Goal: Check status: Check status

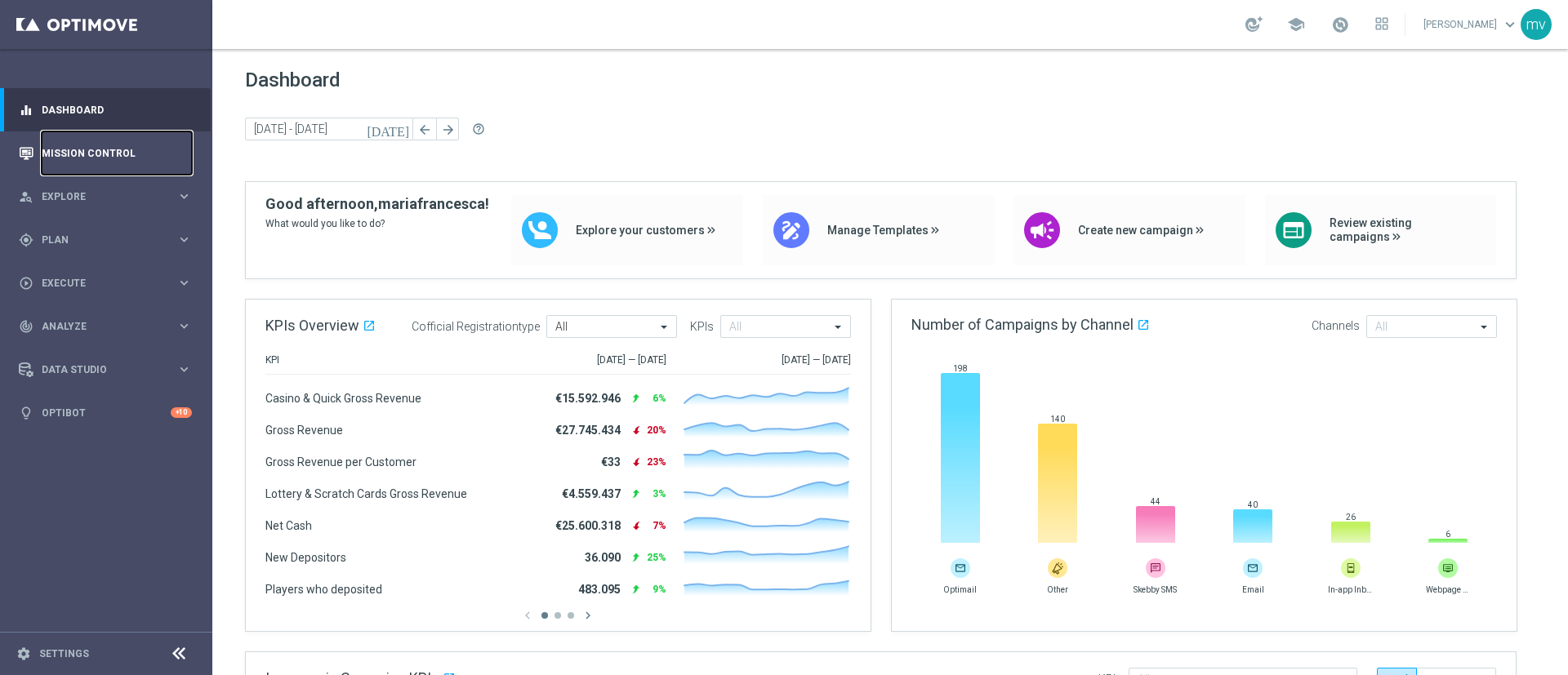
drag, startPoint x: 137, startPoint y: 150, endPoint x: 199, endPoint y: 161, distance: 63.0
click at [137, 150] on link "Mission Control" at bounding box center [117, 153] width 151 height 43
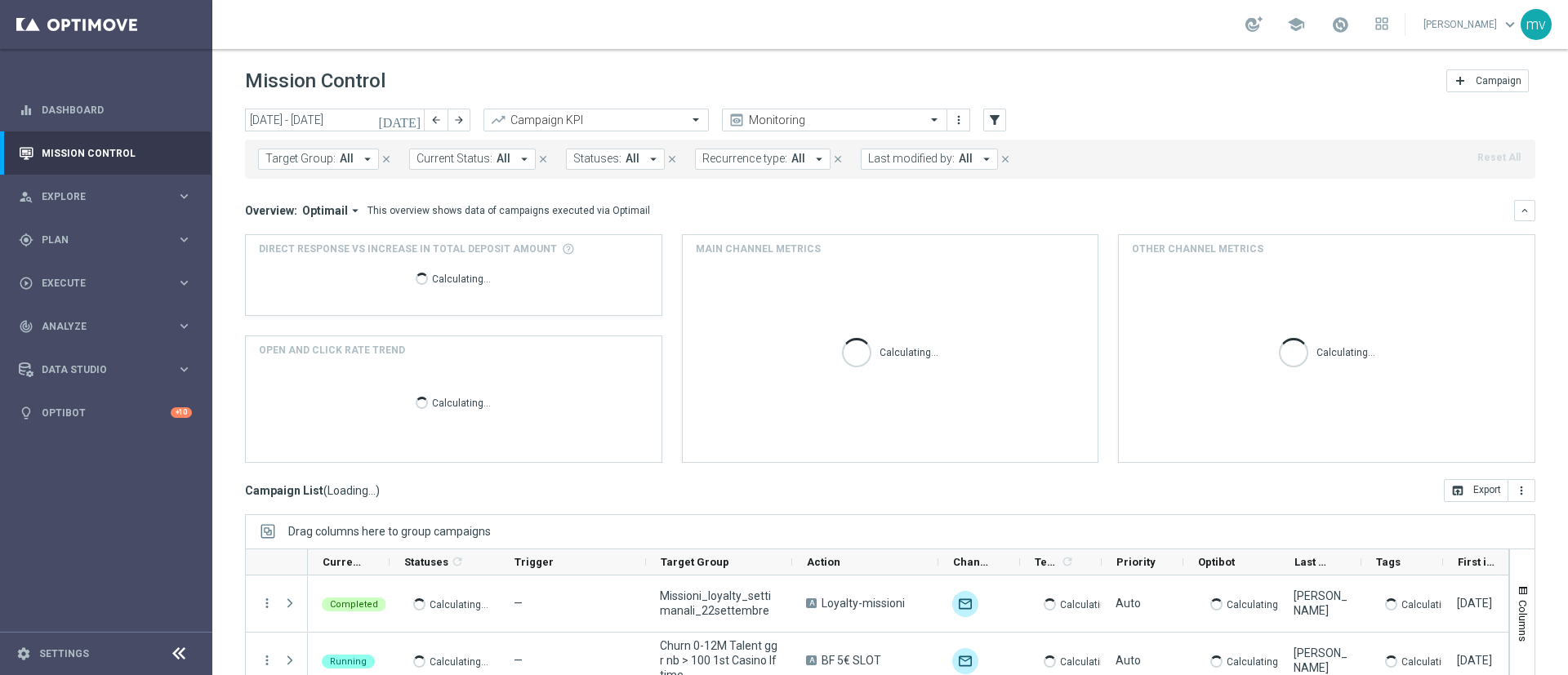
click at [411, 122] on icon "[DATE]" at bounding box center [400, 121] width 44 height 15
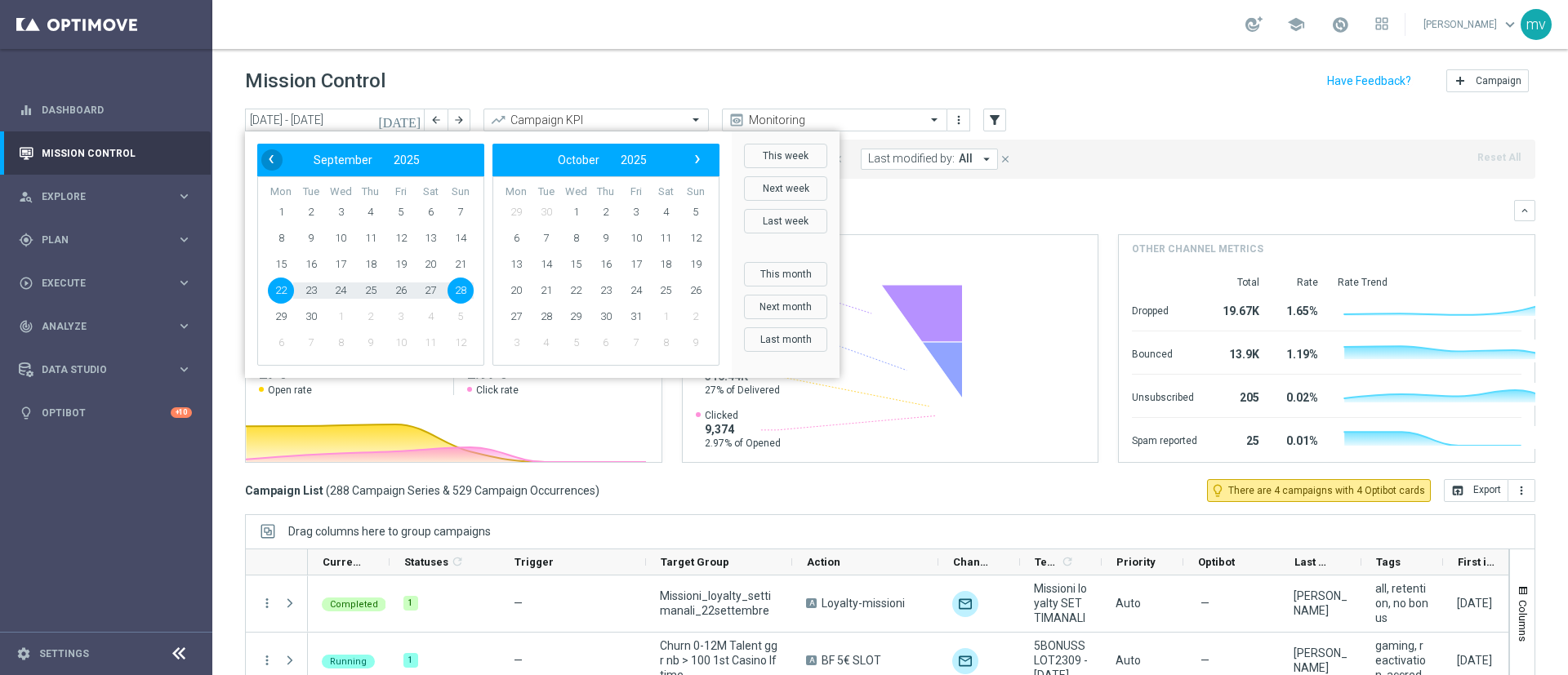
click at [271, 157] on span "‹" at bounding box center [271, 159] width 22 height 22
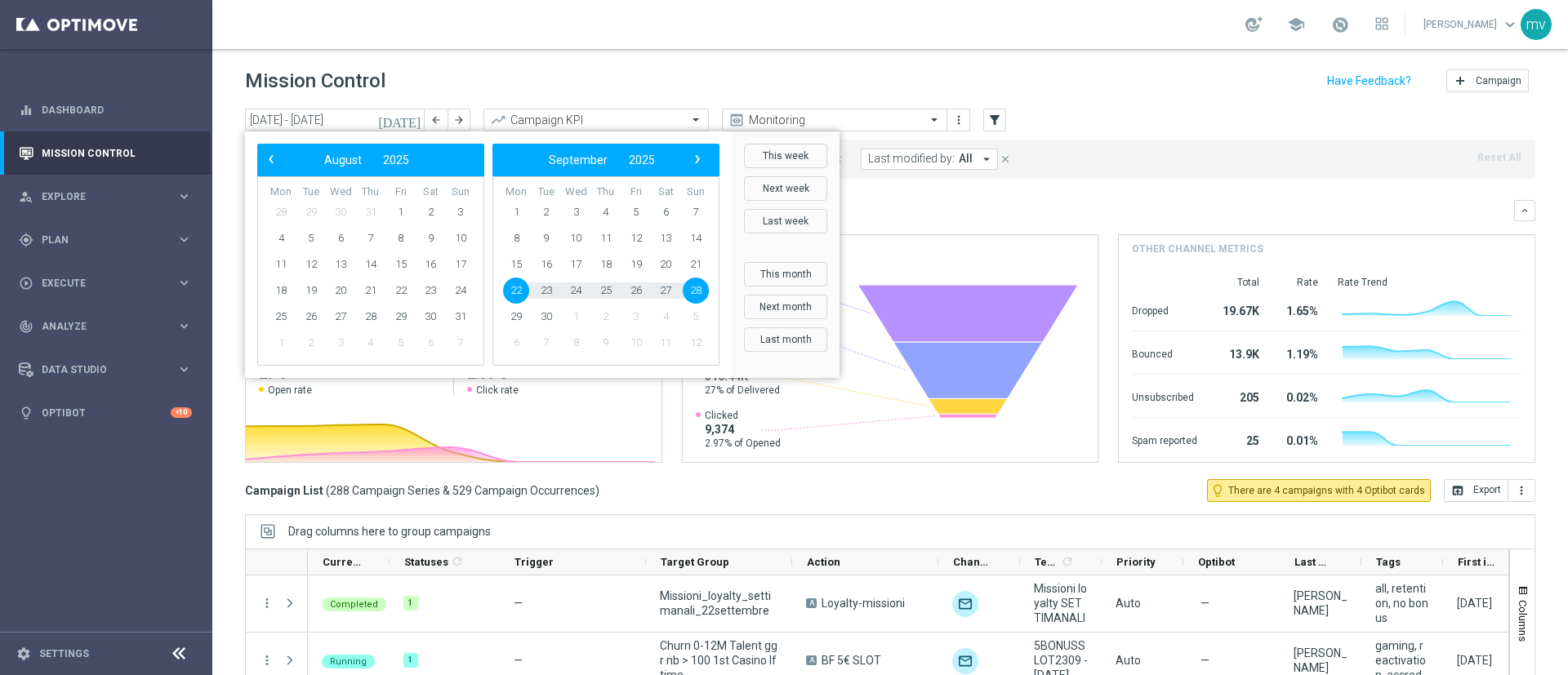
click at [271, 157] on span "‹" at bounding box center [271, 159] width 22 height 22
click at [433, 265] on span "14" at bounding box center [430, 265] width 26 height 26
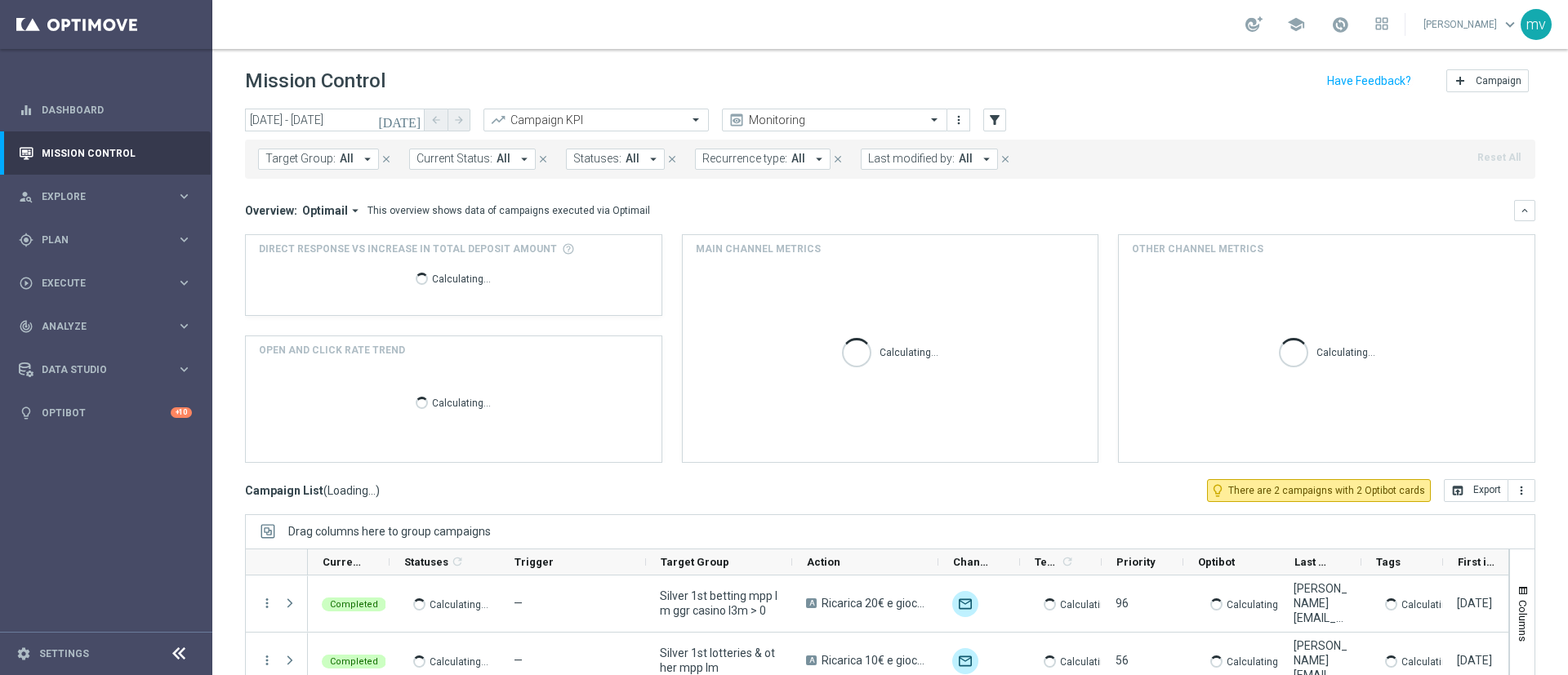
click at [412, 116] on icon "[DATE]" at bounding box center [400, 121] width 44 height 15
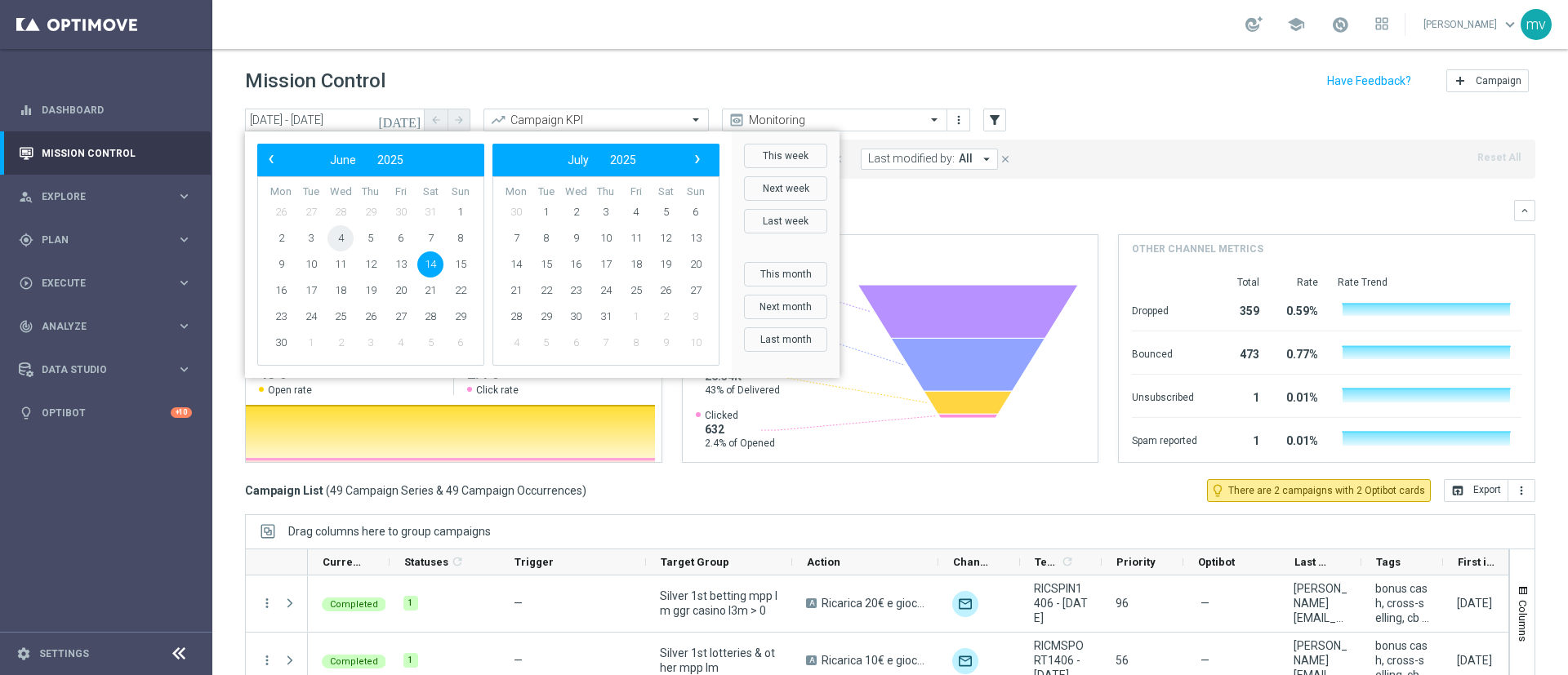
click at [340, 243] on span "4" at bounding box center [341, 238] width 26 height 26
click at [341, 243] on span "4" at bounding box center [341, 238] width 26 height 26
type input "[DATE] - [DATE]"
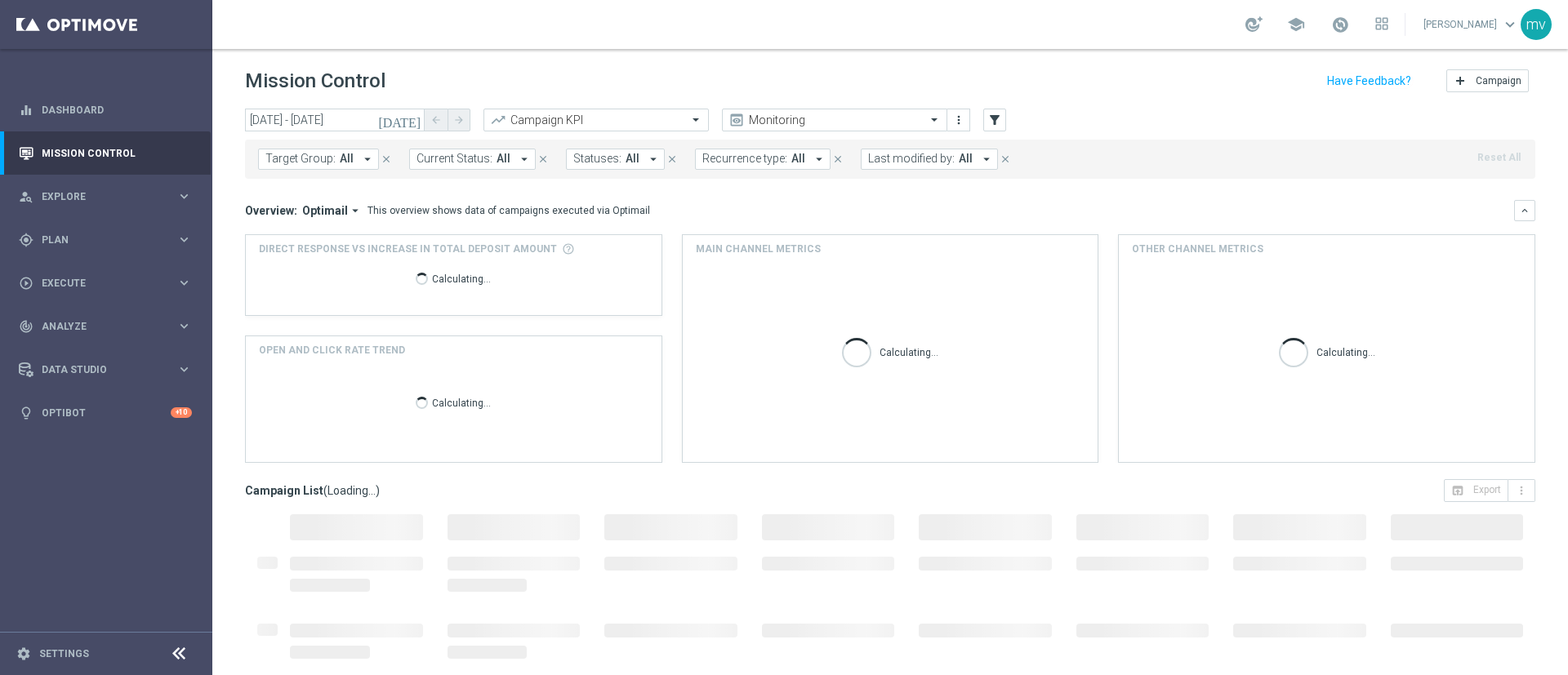
click at [363, 156] on icon "arrow_drop_down" at bounding box center [367, 159] width 15 height 15
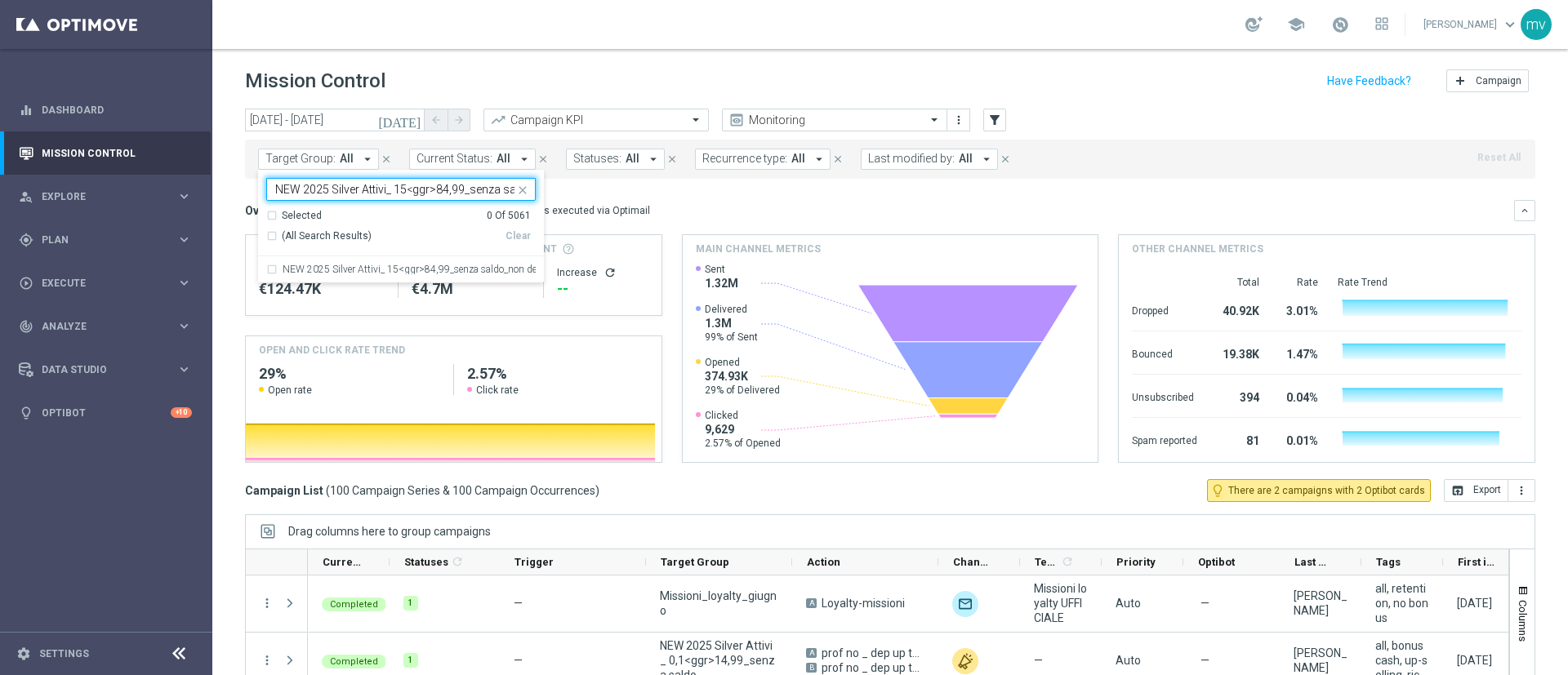
scroll to position [0, 151]
click at [267, 269] on div "NEW 2025 Silver Attivi_ 15<ggr>84,99_senza saldo_non depositanti 10 gg prec" at bounding box center [401, 269] width 269 height 26
type input "NEW 2025 Silver Attivi_ 15<ggr>84,99_senza saldo_non depositanti 10 gg prec"
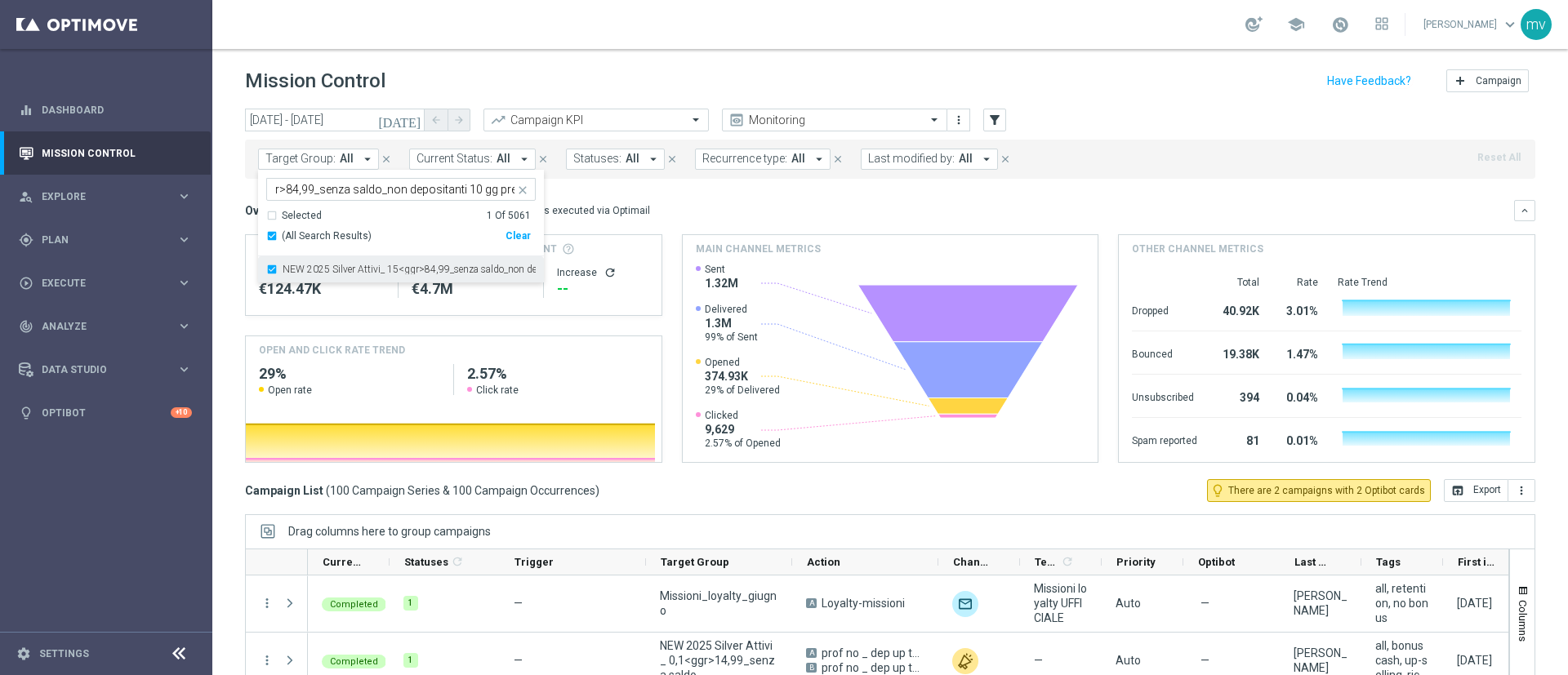
scroll to position [0, 0]
click at [729, 189] on mini-dashboard "Overview: Optimail arrow_drop_down This overview shows data of campaigns execut…" at bounding box center [890, 329] width 1290 height 300
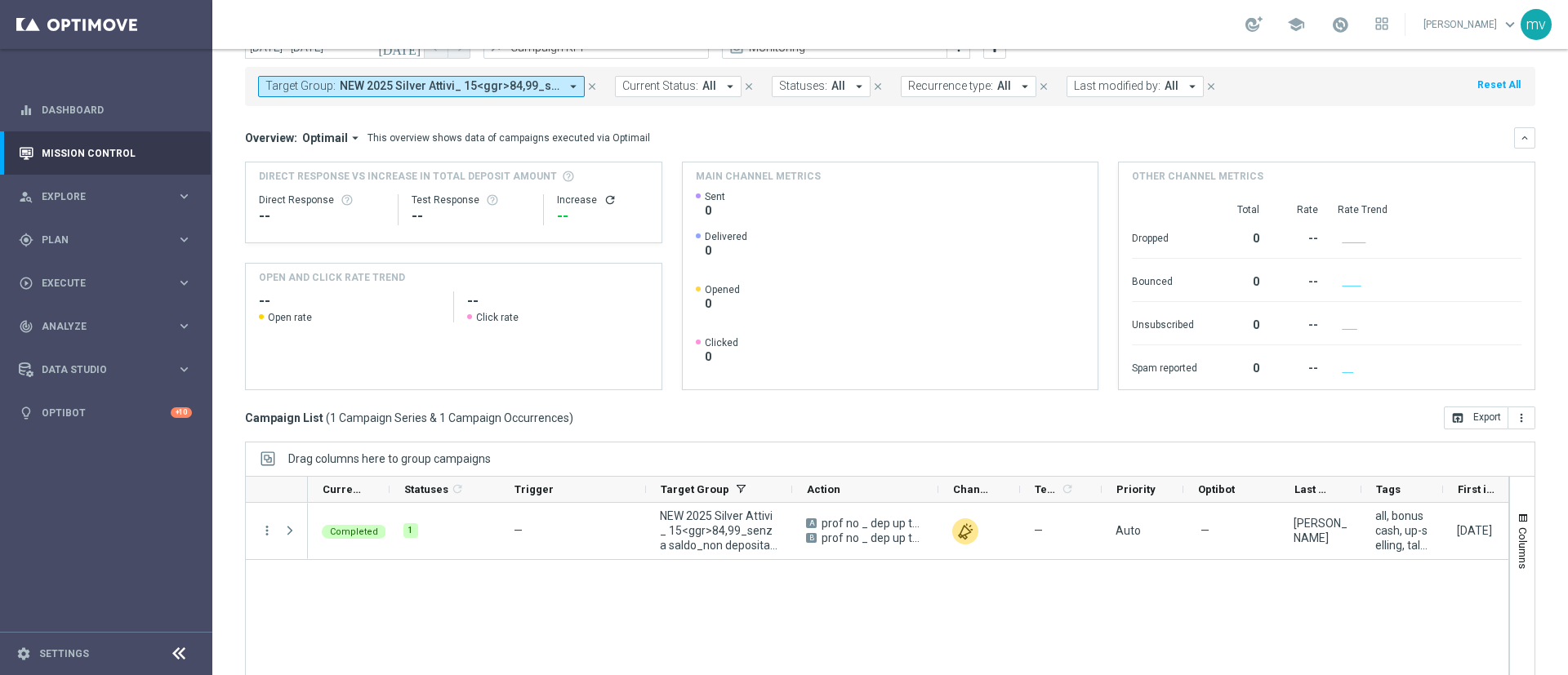
scroll to position [122, 0]
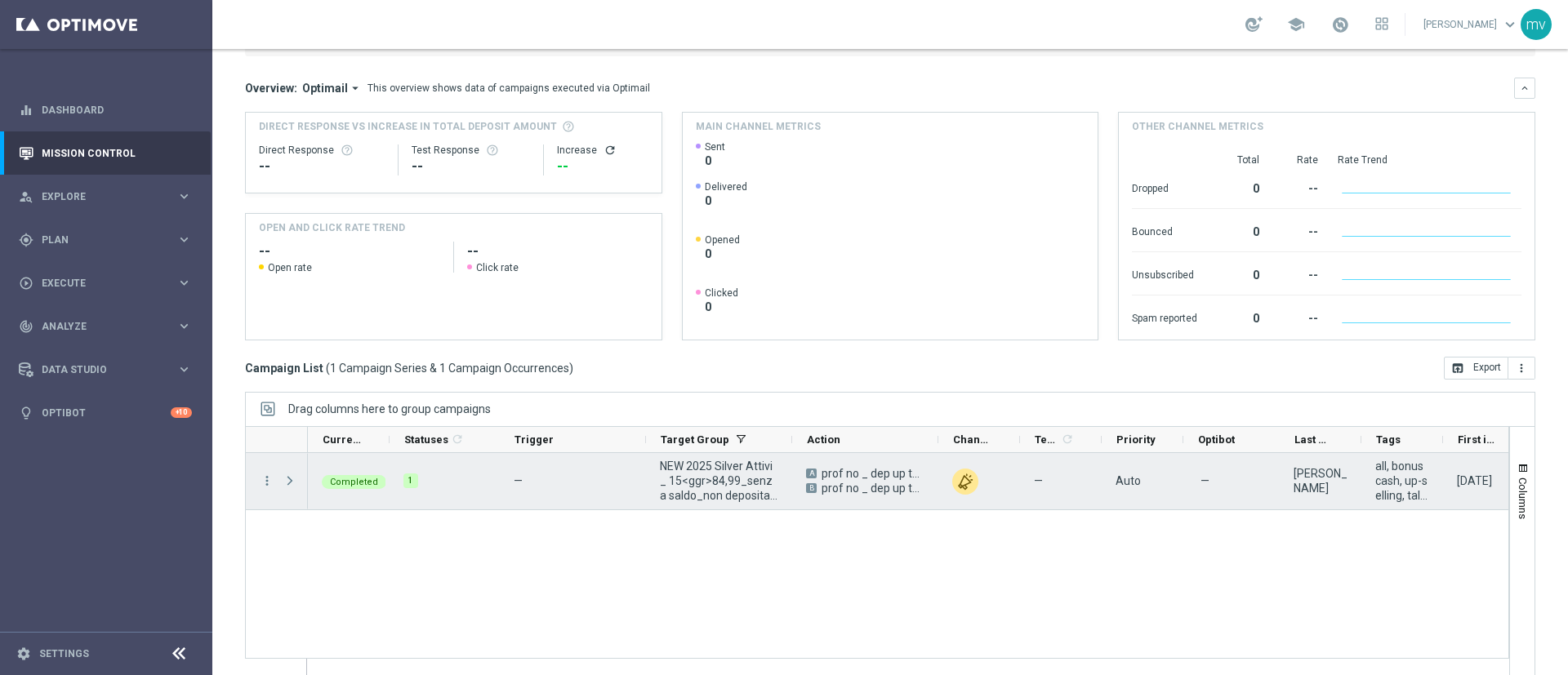
click at [288, 475] on span "Press SPACE to select this row." at bounding box center [290, 481] width 15 height 13
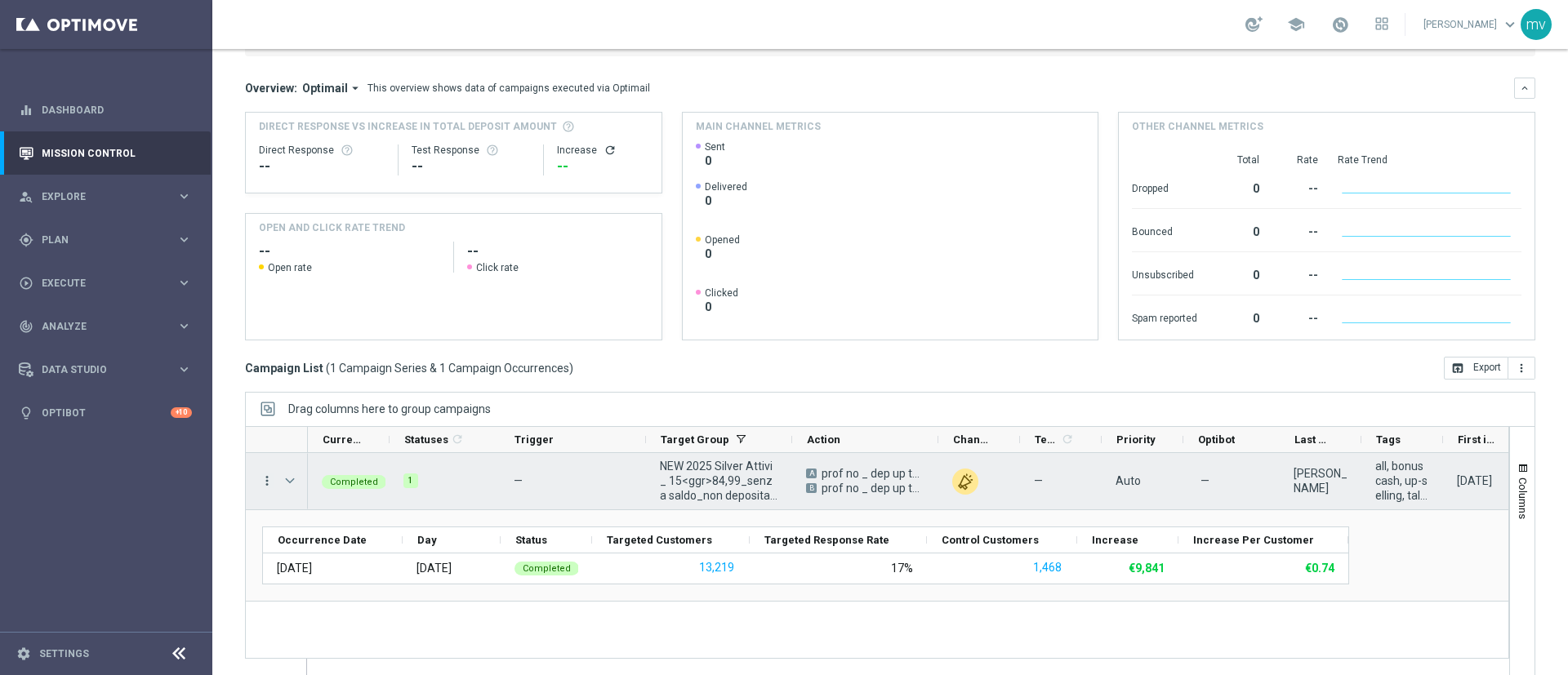
click at [267, 482] on icon "more_vert" at bounding box center [267, 481] width 15 height 15
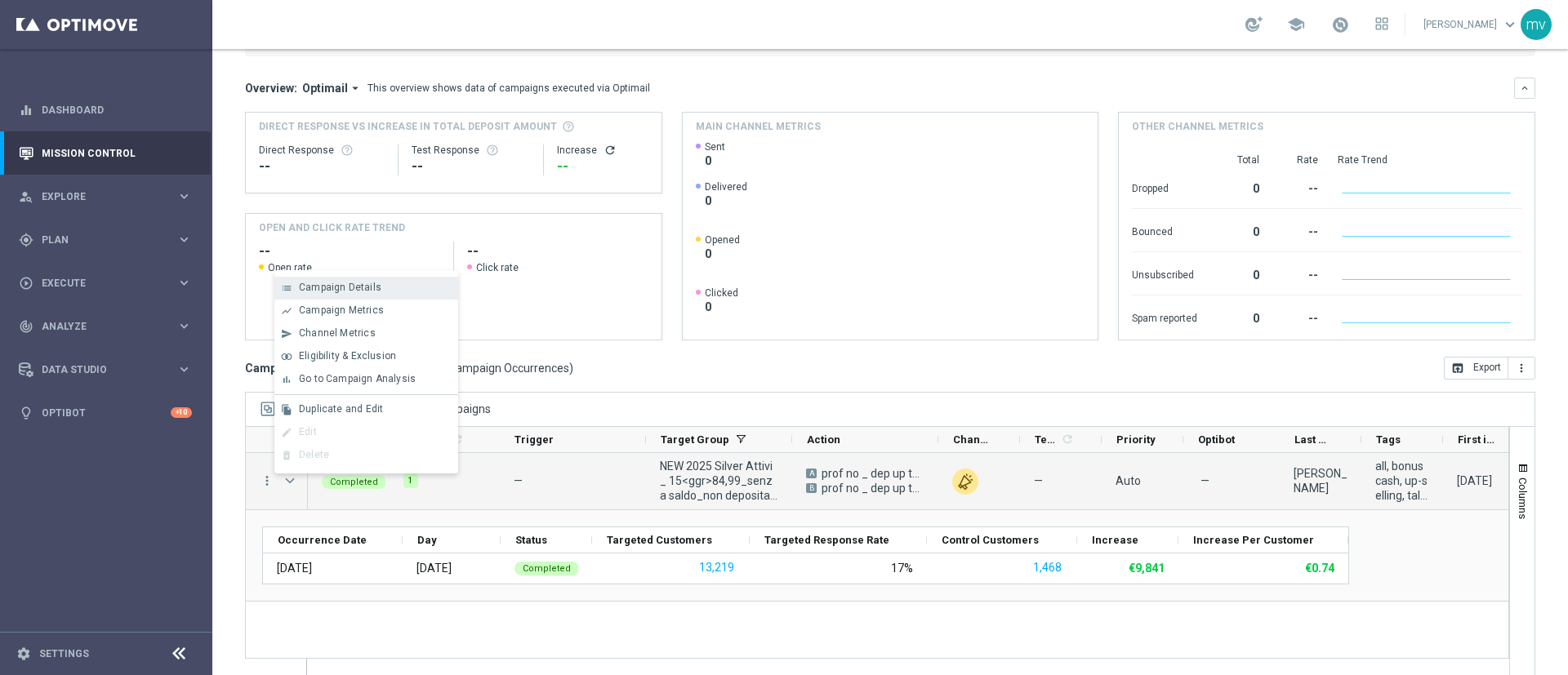
click at [375, 287] on span "Campaign Details" at bounding box center [340, 287] width 83 height 11
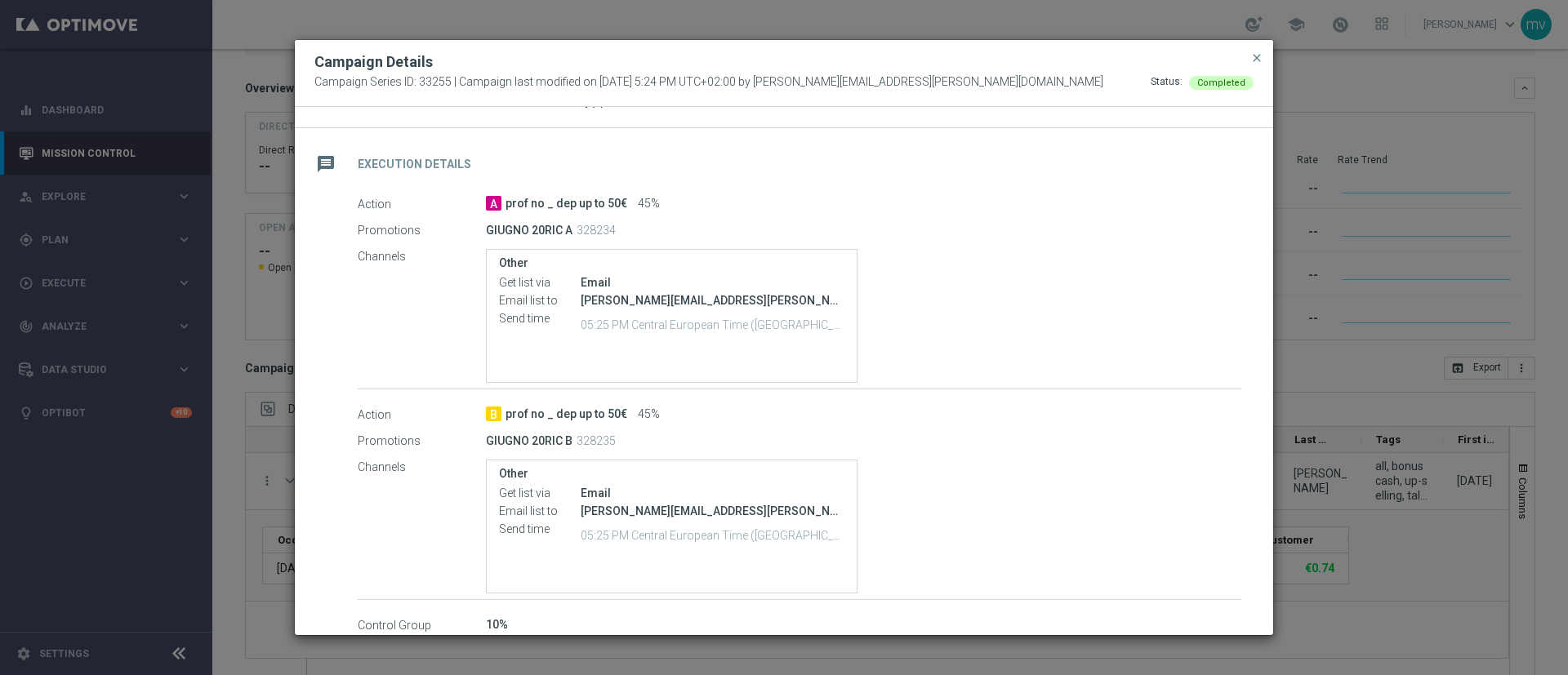
scroll to position [190, 0]
